Goal: Navigation & Orientation: Go to known website

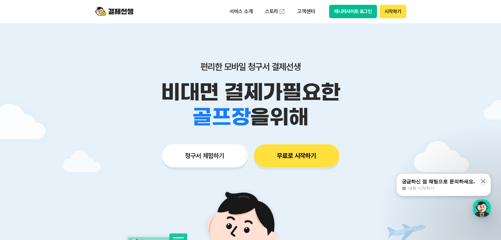
click at [355, 13] on button "매니저사이트 로그인" at bounding box center [353, 11] width 48 height 13
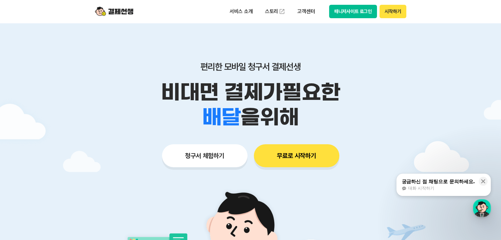
click at [349, 6] on button "매니저사이트 로그인" at bounding box center [353, 11] width 48 height 13
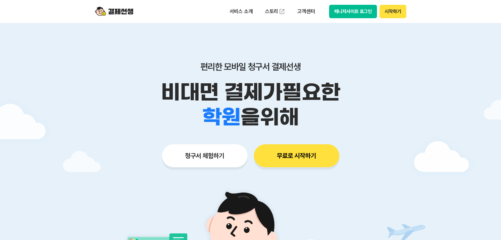
drag, startPoint x: 0, startPoint y: 0, endPoint x: 360, endPoint y: 12, distance: 360.4
click at [360, 12] on button "매니저사이트 로그인" at bounding box center [353, 11] width 48 height 13
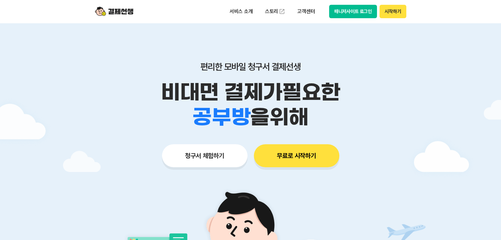
click at [365, 12] on button "매니저사이트 로그인" at bounding box center [353, 11] width 48 height 13
